Goal: Information Seeking & Learning: Learn about a topic

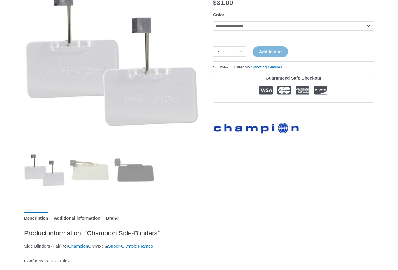
scroll to position [108, 0]
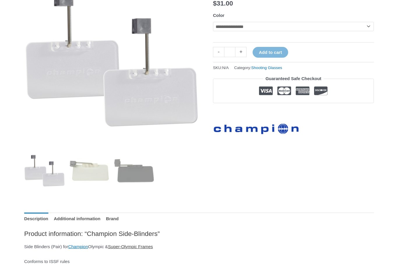
click at [138, 247] on link "Super-Olympic Frames" at bounding box center [130, 246] width 45 height 5
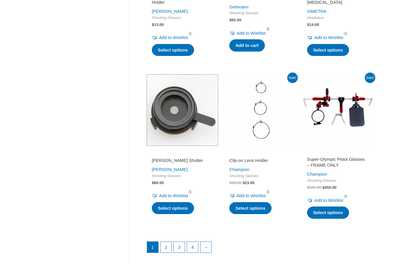
scroll to position [745, 0]
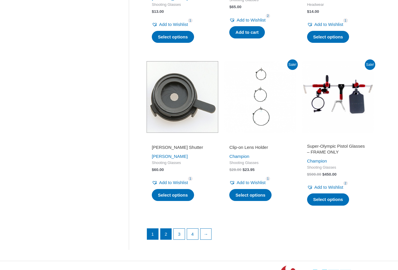
click at [168, 230] on link "2" at bounding box center [166, 234] width 11 height 11
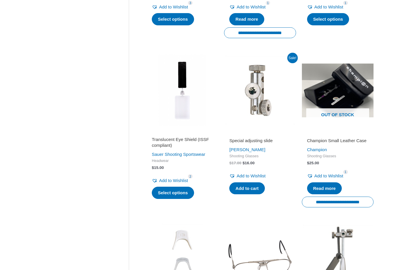
scroll to position [417, 0]
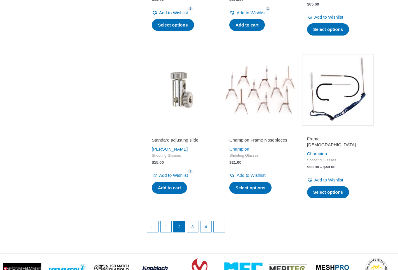
scroll to position [749, 0]
click at [194, 221] on link "3" at bounding box center [192, 226] width 11 height 11
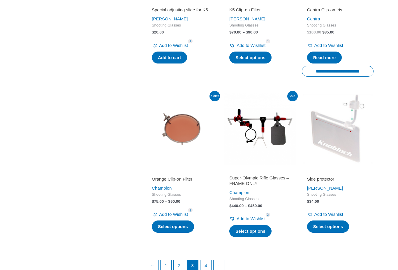
scroll to position [750, 0]
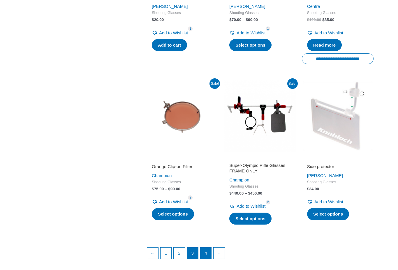
click at [206, 248] on link "4" at bounding box center [206, 253] width 11 height 11
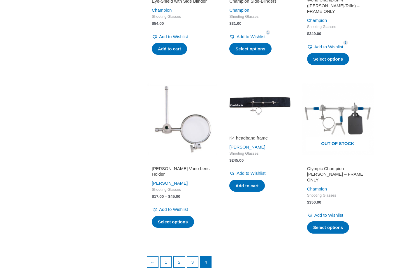
scroll to position [724, 0]
